Goal: Transaction & Acquisition: Obtain resource

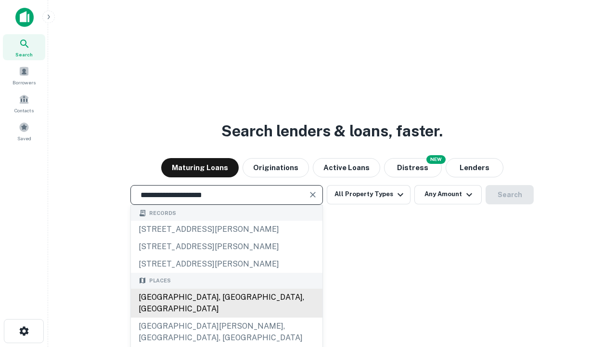
click at [226, 317] on div "Santa Monica, CA, USA" at bounding box center [227, 302] width 192 height 29
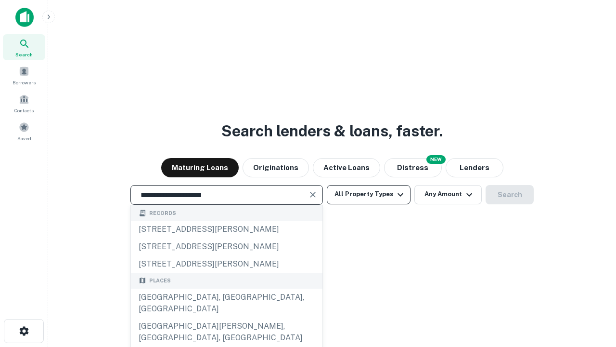
click at [369, 194] on button "All Property Types" at bounding box center [369, 194] width 84 height 19
type input "**********"
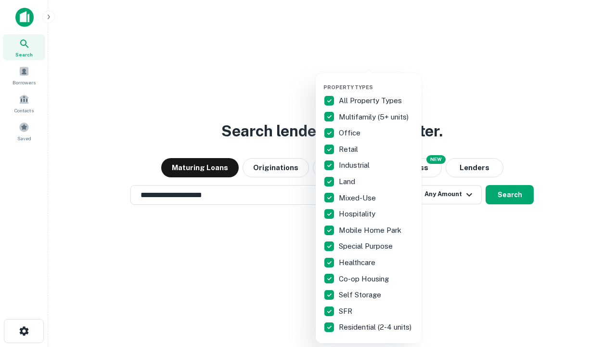
click at [376, 81] on button "button" at bounding box center [376, 81] width 106 height 0
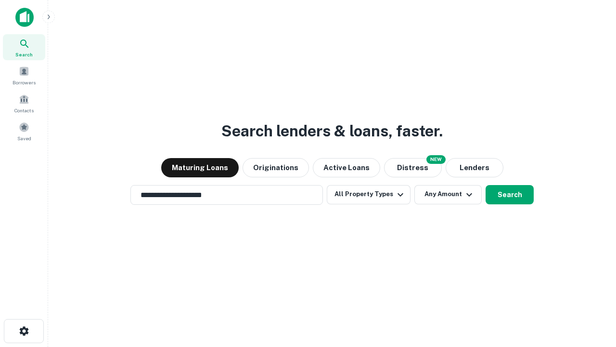
scroll to position [15, 0]
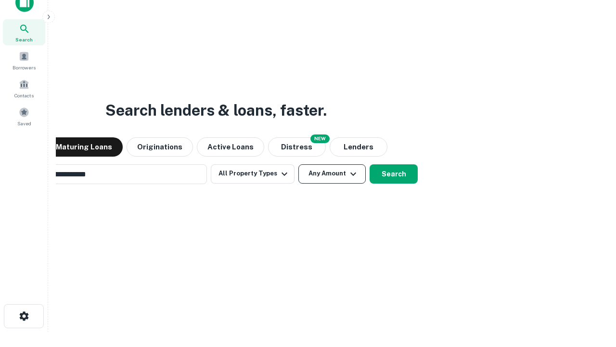
click at [298, 164] on button "Any Amount" at bounding box center [331, 173] width 67 height 19
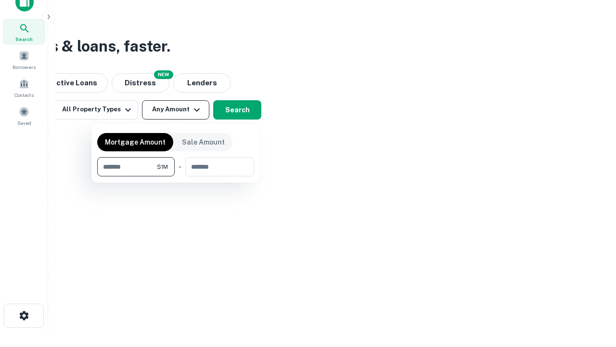
type input "*******"
click at [176, 176] on button "button" at bounding box center [175, 176] width 157 height 0
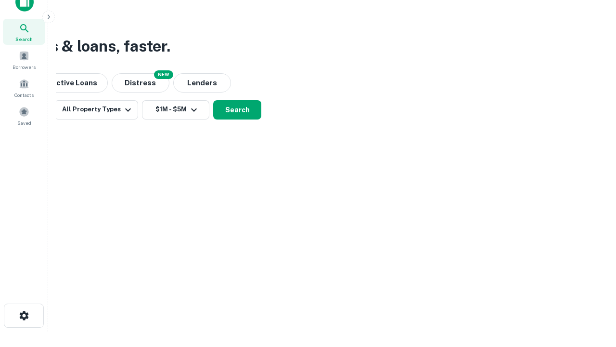
scroll to position [6, 178]
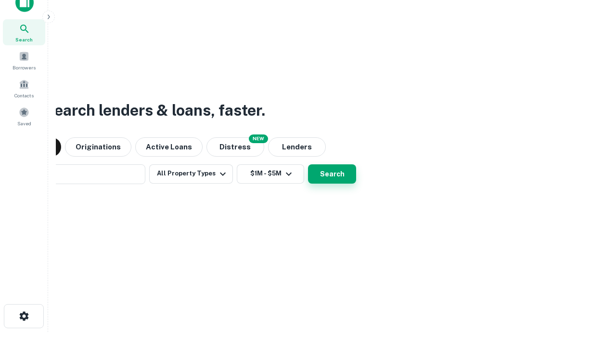
click at [308, 164] on button "Search" at bounding box center [332, 173] width 48 height 19
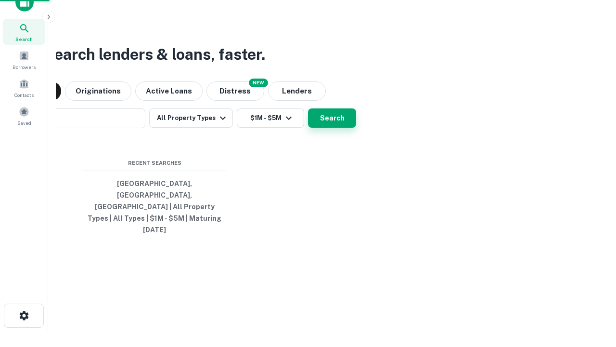
scroll to position [26, 272]
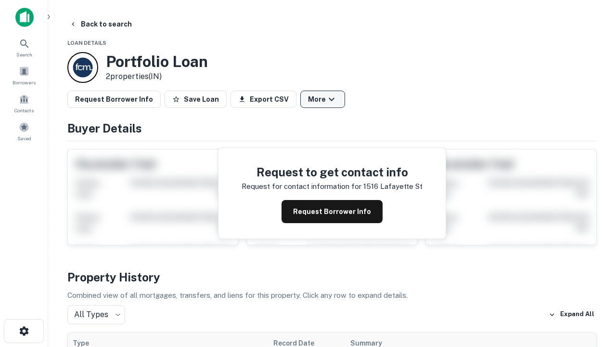
click at [322, 99] on button "More" at bounding box center [322, 98] width 45 height 17
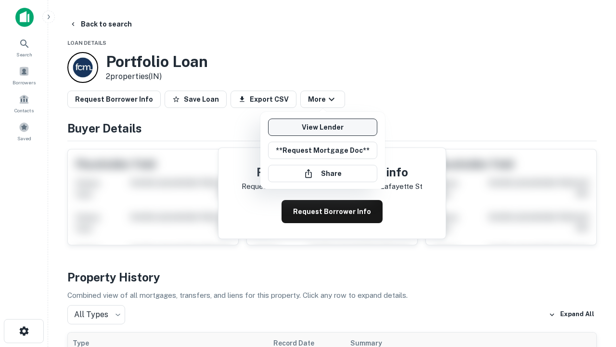
click at [322, 127] on link "View Lender" at bounding box center [322, 126] width 109 height 17
